Goal: Check status: Check status

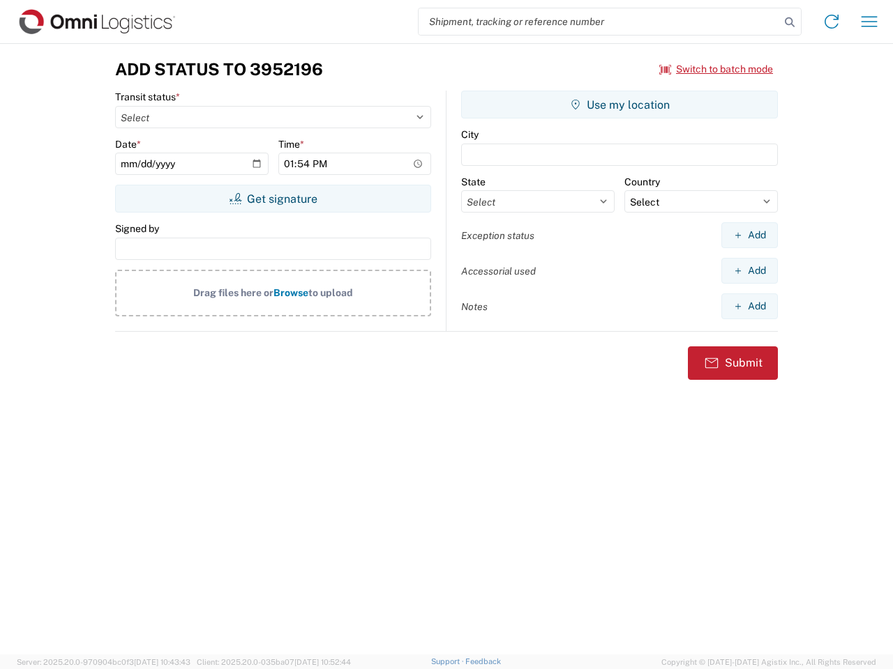
click at [599, 22] on input "search" at bounding box center [598, 21] width 361 height 26
click at [789, 22] on icon at bounding box center [790, 23] width 20 height 20
click at [831, 22] on icon at bounding box center [831, 21] width 22 height 22
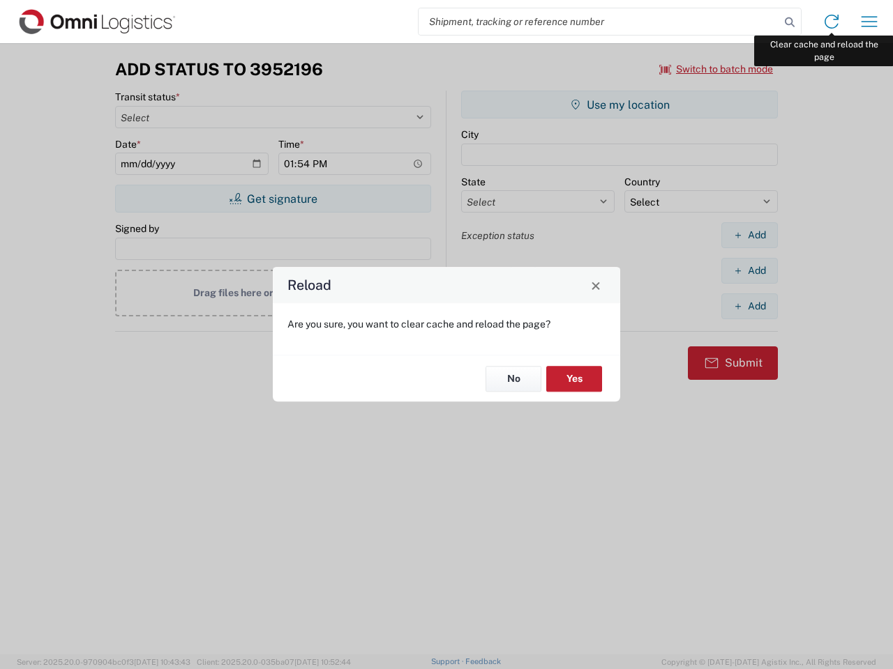
click at [869, 22] on div "Reload Are you sure, you want to clear cache and reload the page? No Yes" at bounding box center [446, 334] width 893 height 669
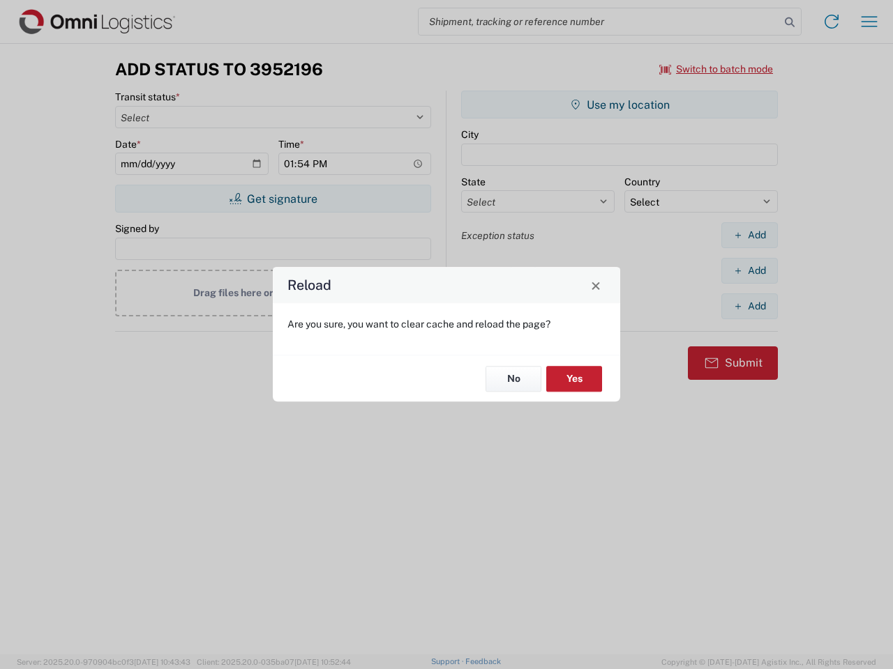
click at [716, 69] on div "Reload Are you sure, you want to clear cache and reload the page? No Yes" at bounding box center [446, 334] width 893 height 669
click at [273, 199] on div "Reload Are you sure, you want to clear cache and reload the page? No Yes" at bounding box center [446, 334] width 893 height 669
click at [619, 105] on div "Reload Are you sure, you want to clear cache and reload the page? No Yes" at bounding box center [446, 334] width 893 height 669
click at [749, 235] on div "Reload Are you sure, you want to clear cache and reload the page? No Yes" at bounding box center [446, 334] width 893 height 669
click at [749, 271] on div "Reload Are you sure, you want to clear cache and reload the page? No Yes" at bounding box center [446, 334] width 893 height 669
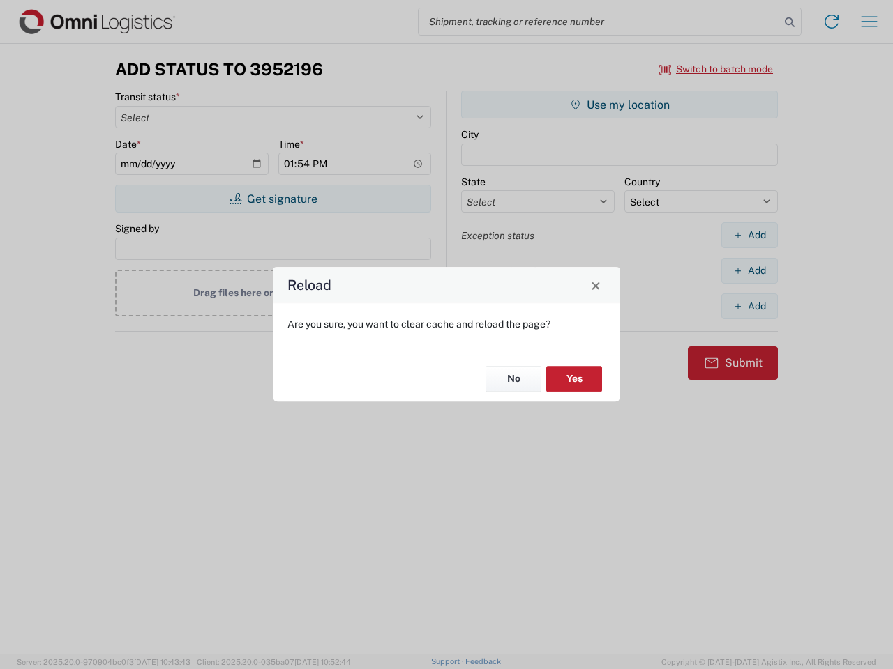
click at [749, 306] on div "Reload Are you sure, you want to clear cache and reload the page? No Yes" at bounding box center [446, 334] width 893 height 669
